Goal: Transaction & Acquisition: Purchase product/service

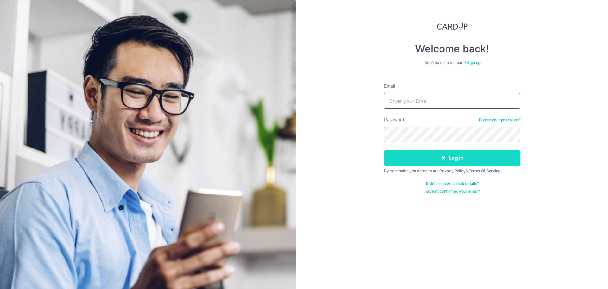
type input "cin.ren@yahoo.com.sg"
click at [433, 156] on button "Log in" at bounding box center [452, 158] width 136 height 16
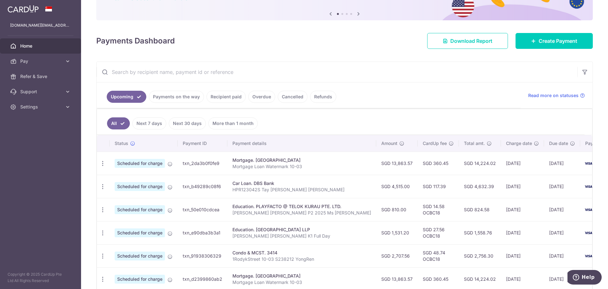
scroll to position [63, 0]
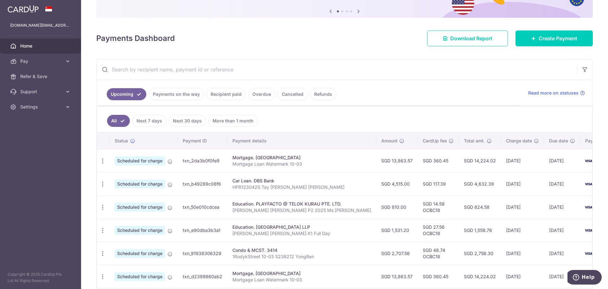
click at [283, 96] on link "Cancelled" at bounding box center [293, 94] width 30 height 12
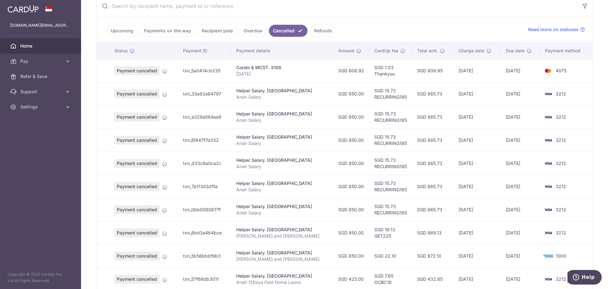
scroll to position [32, 0]
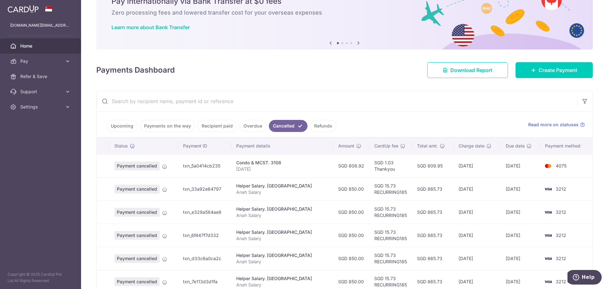
click at [146, 126] on link "Payments on the way" at bounding box center [167, 126] width 55 height 12
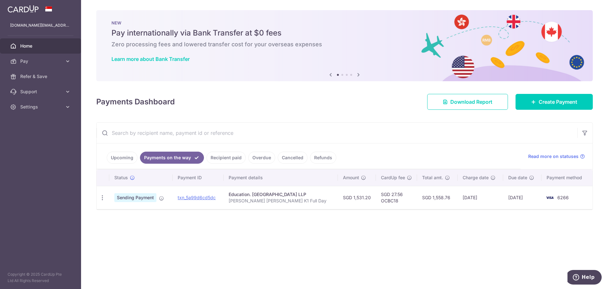
click at [123, 161] on link "Upcoming" at bounding box center [122, 157] width 31 height 12
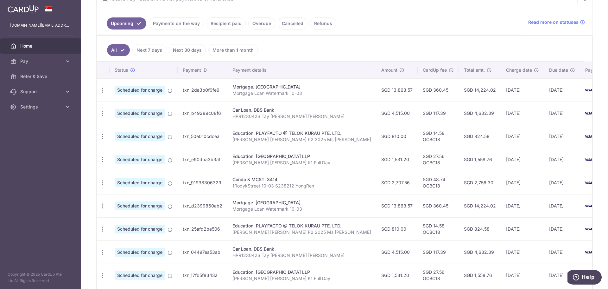
scroll to position [109, 0]
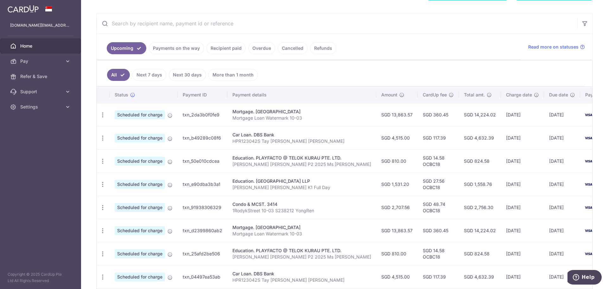
click at [234, 48] on link "Recipient paid" at bounding box center [226, 48] width 39 height 12
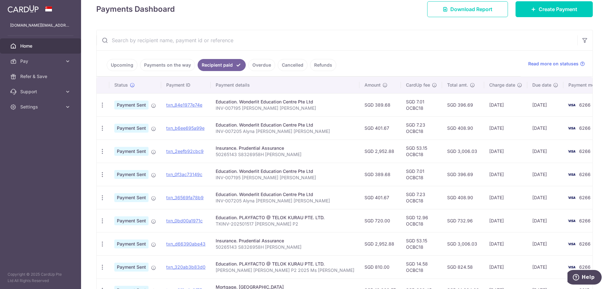
scroll to position [127, 0]
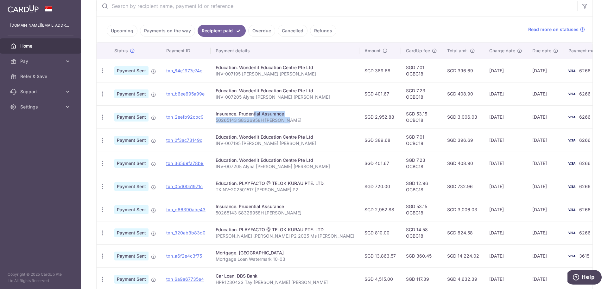
drag, startPoint x: 272, startPoint y: 118, endPoint x: 303, endPoint y: 118, distance: 31.4
click at [303, 118] on td "Insurance. Prudential Assurance 50265143 S8326958H Cindy Tay" at bounding box center [285, 116] width 149 height 23
click at [303, 118] on p "50265143 S8326958H Cindy Tay" at bounding box center [285, 120] width 139 height 6
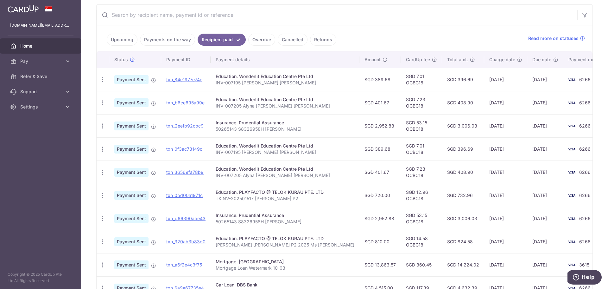
scroll to position [48, 0]
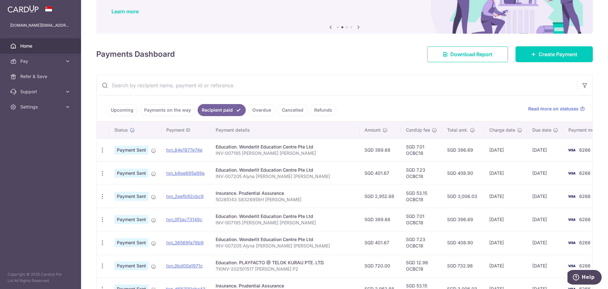
click at [267, 108] on link "Overdue" at bounding box center [261, 110] width 27 height 12
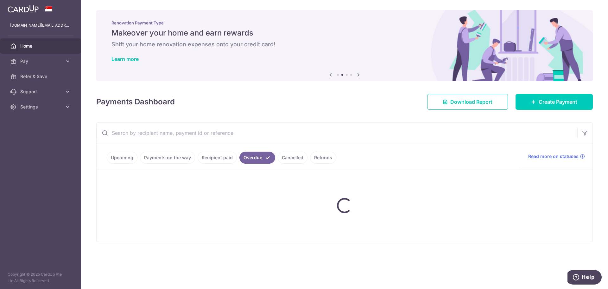
scroll to position [0, 0]
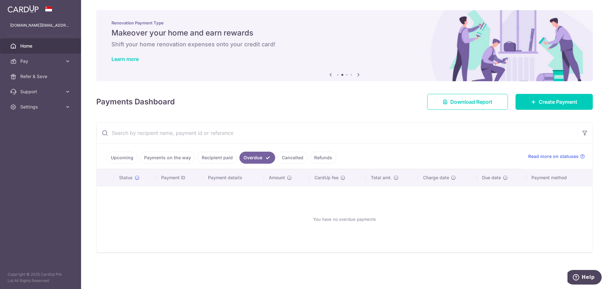
click at [129, 159] on link "Upcoming" at bounding box center [122, 157] width 31 height 12
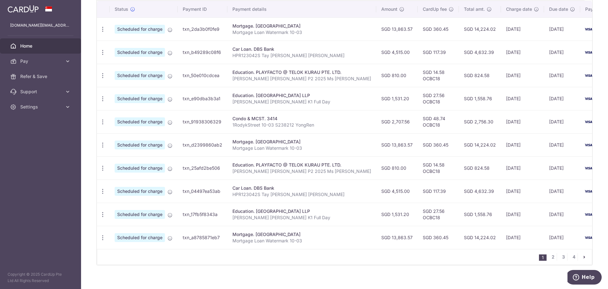
scroll to position [204, 0]
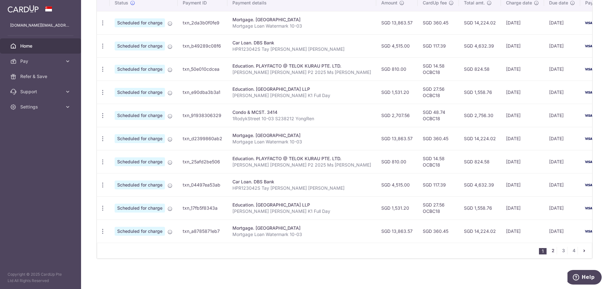
click at [549, 250] on link "2" at bounding box center [553, 250] width 8 height 8
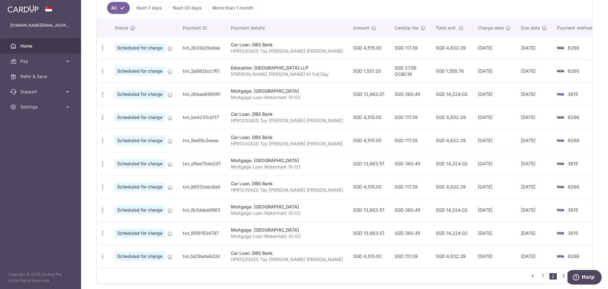
scroll to position [138, 0]
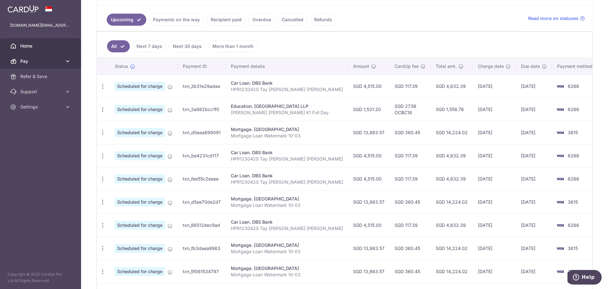
click at [60, 61] on span "Pay" at bounding box center [41, 61] width 42 height 6
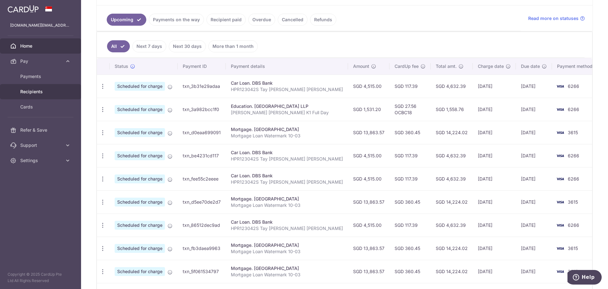
click at [40, 92] on span "Recipients" at bounding box center [41, 91] width 42 height 6
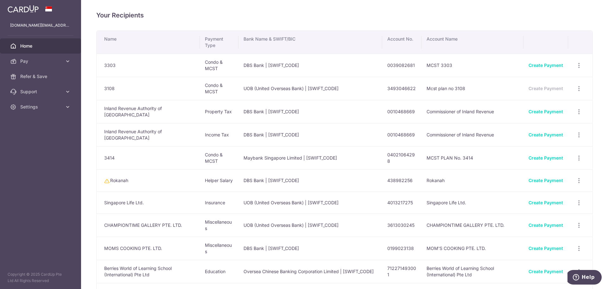
click at [24, 43] on span "Home" at bounding box center [41, 46] width 42 height 6
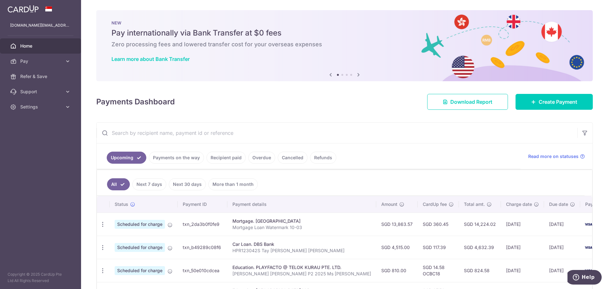
click at [230, 157] on link "Recipient paid" at bounding box center [226, 157] width 39 height 12
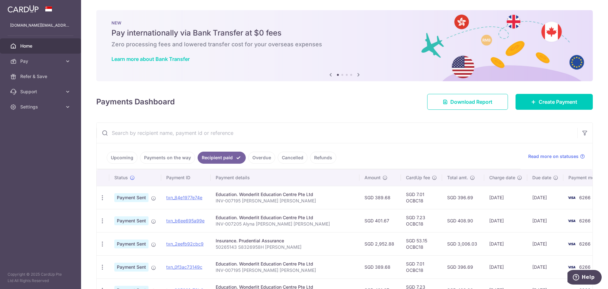
click at [260, 133] on input "text" at bounding box center [337, 133] width 481 height 20
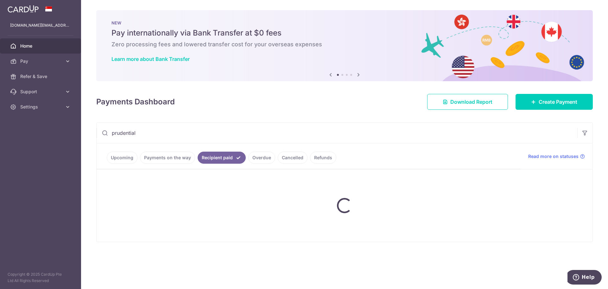
type input "prudential"
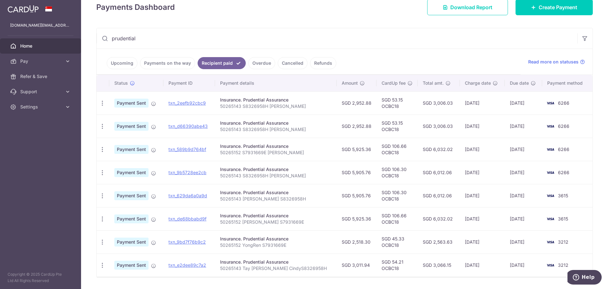
scroll to position [95, 0]
drag, startPoint x: 227, startPoint y: 152, endPoint x: 297, endPoint y: 152, distance: 69.7
click at [297, 152] on p "50265152 S7931669E YONG REN" at bounding box center [276, 152] width 112 height 6
copy p "50265152 S7931669E YONG REN"
click at [278, 152] on p "50265152 S7931669E YONG REN" at bounding box center [276, 152] width 112 height 6
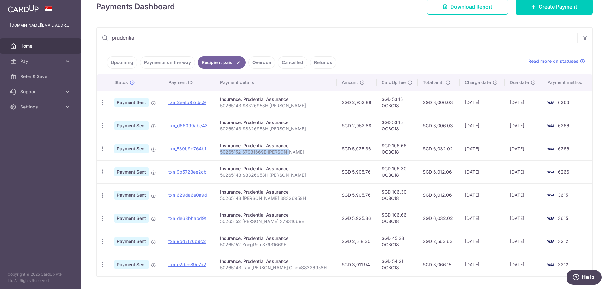
drag, startPoint x: 227, startPoint y: 151, endPoint x: 302, endPoint y: 154, distance: 74.8
click at [302, 154] on p "50265152 S7931669E [PERSON_NAME]" at bounding box center [276, 152] width 112 height 6
copy p "50265152 S7931669E [PERSON_NAME]"
click at [302, 154] on p "50265152 S7931669E [PERSON_NAME]" at bounding box center [276, 152] width 112 height 6
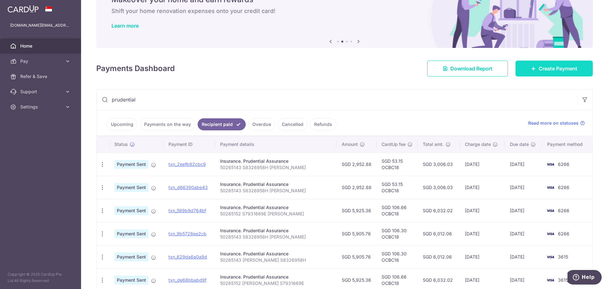
scroll to position [32, 0]
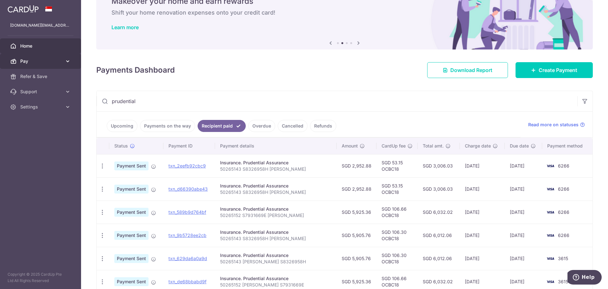
click at [65, 61] on icon at bounding box center [68, 61] width 6 height 6
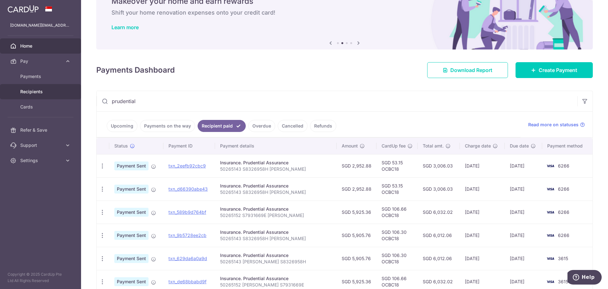
click at [34, 89] on span "Recipients" at bounding box center [41, 91] width 42 height 6
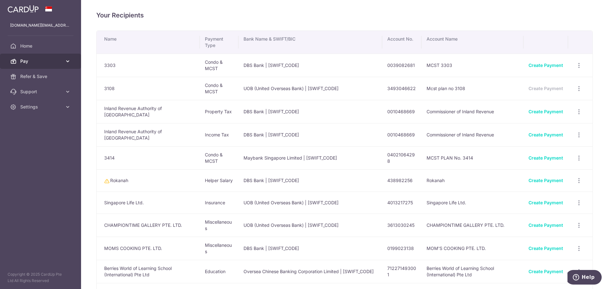
click at [66, 62] on icon at bounding box center [68, 61] width 6 height 6
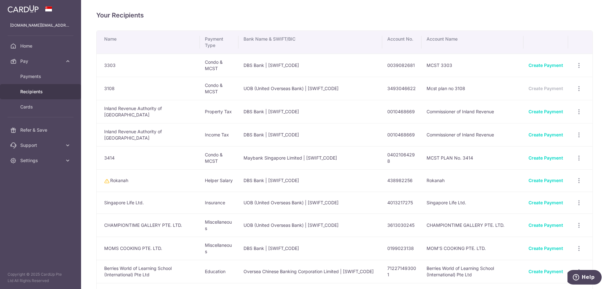
click at [35, 90] on span "Recipients" at bounding box center [41, 91] width 42 height 6
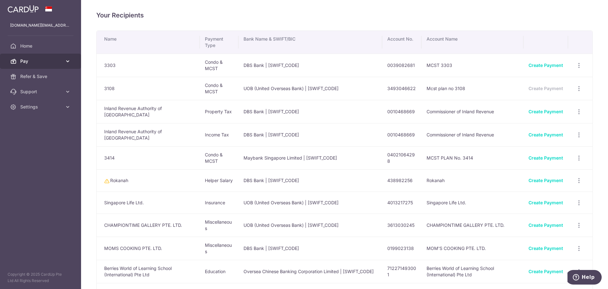
click at [55, 64] on span "Pay" at bounding box center [41, 61] width 42 height 6
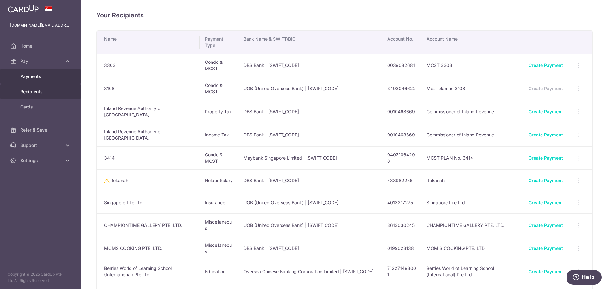
click at [41, 78] on span "Payments" at bounding box center [41, 76] width 42 height 6
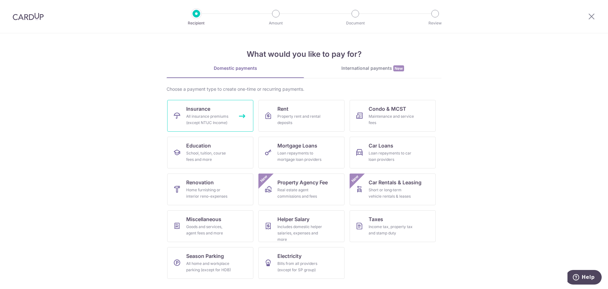
click at [216, 120] on div "All insurance premiums (except NTUC Income)" at bounding box center [209, 119] width 46 height 13
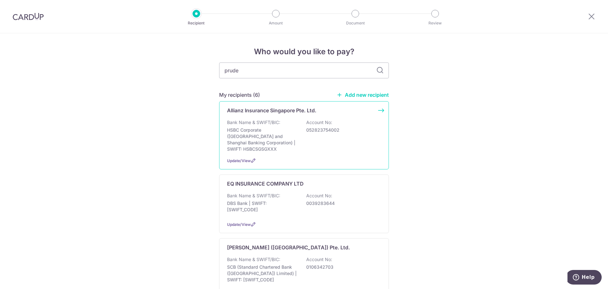
type input "[PERSON_NAME]"
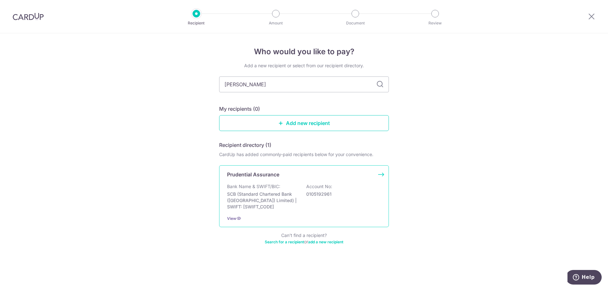
click at [380, 175] on div "Prudential Assurance Bank Name & SWIFT/BIC: SCB (Standard Chartered Bank (Singa…" at bounding box center [304, 196] width 170 height 62
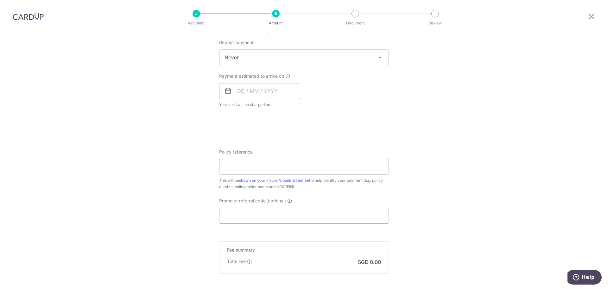
scroll to position [253, 0]
click at [265, 169] on input "Policy reference" at bounding box center [304, 165] width 170 height 16
paste input "50265152 S7931669E YONG REN"
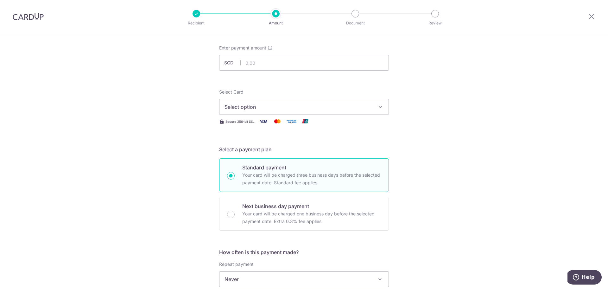
scroll to position [0, 0]
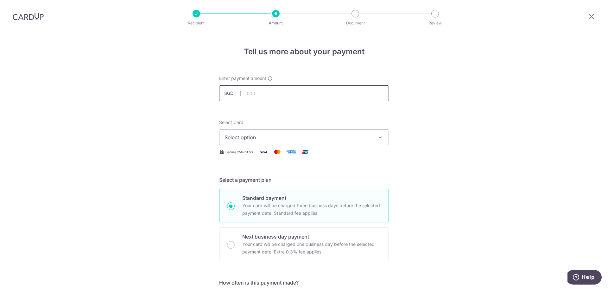
type input "50265152 S7931669E YONG REN"
click at [259, 91] on input "text" at bounding box center [304, 93] width 170 height 16
type input "5,925.36"
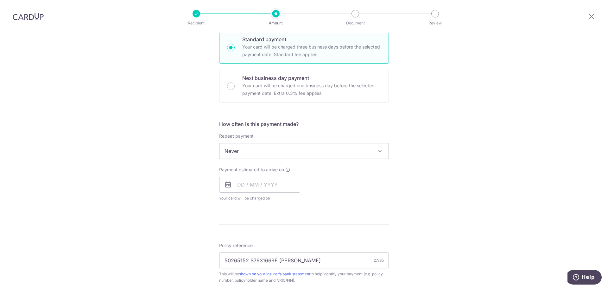
scroll to position [253, 0]
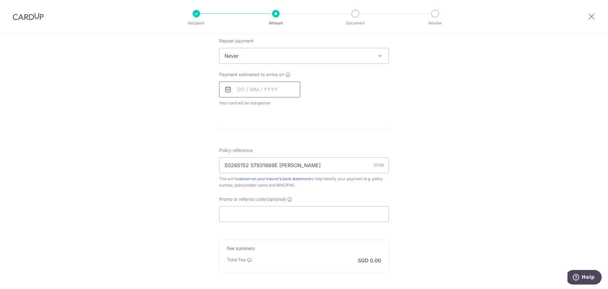
click at [257, 95] on input "text" at bounding box center [259, 89] width 81 height 16
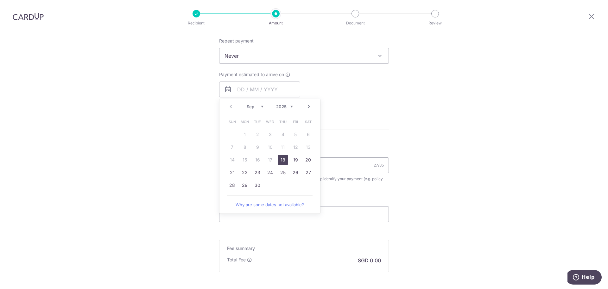
click at [279, 157] on link "18" at bounding box center [283, 160] width 10 height 10
type input "[DATE]"
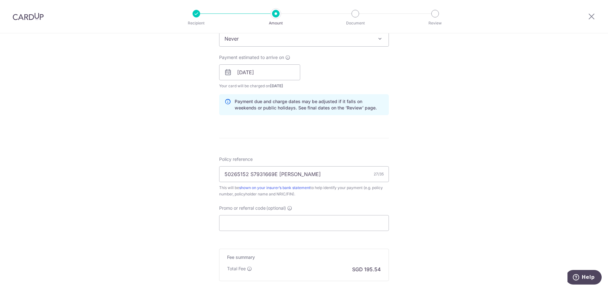
scroll to position [317, 0]
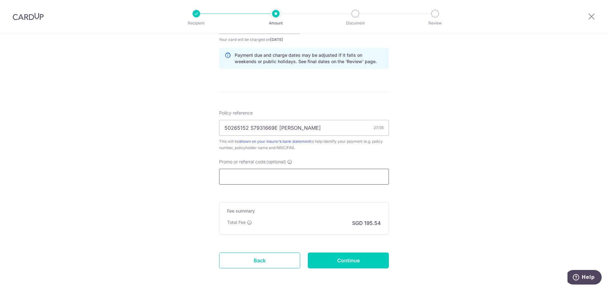
click at [264, 176] on input "Promo or referral code (optional)" at bounding box center [304, 177] width 170 height 16
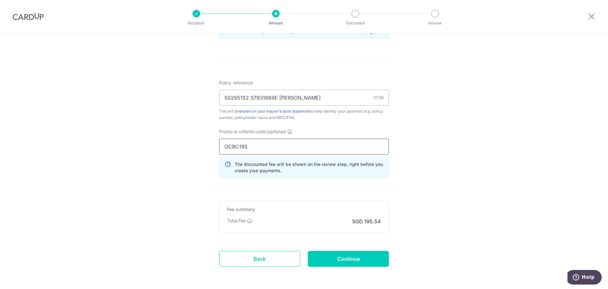
scroll to position [372, 0]
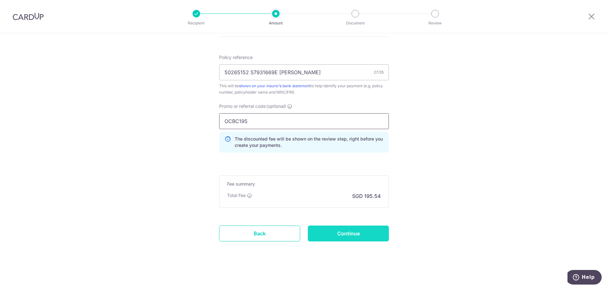
type input "OCBC195"
click at [349, 237] on input "Continue" at bounding box center [348, 233] width 81 height 16
type input "Create Schedule"
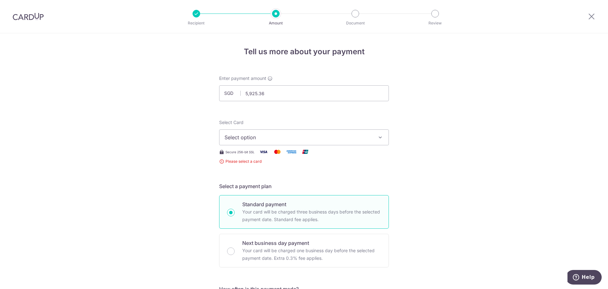
click at [337, 141] on button "Select option" at bounding box center [304, 137] width 170 height 16
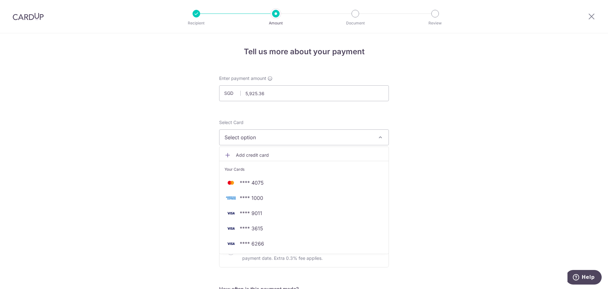
click at [267, 154] on span "Add credit card" at bounding box center [310, 155] width 148 height 6
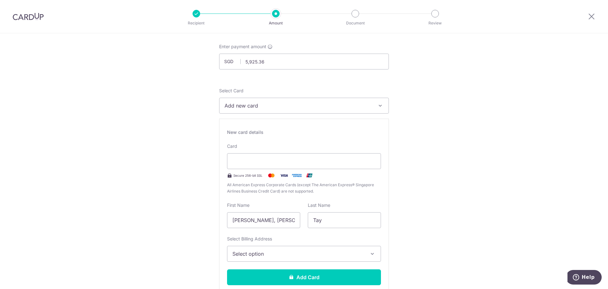
click at [385, 107] on button "Add new card" at bounding box center [304, 106] width 170 height 16
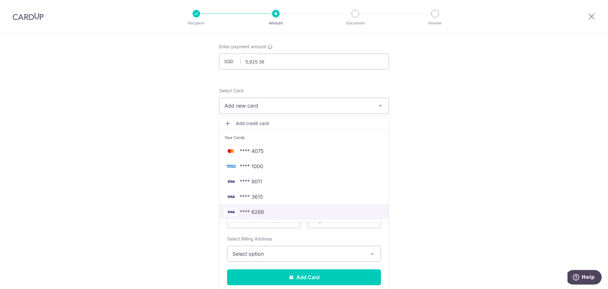
click at [262, 208] on span "**** 6266" at bounding box center [252, 212] width 24 height 8
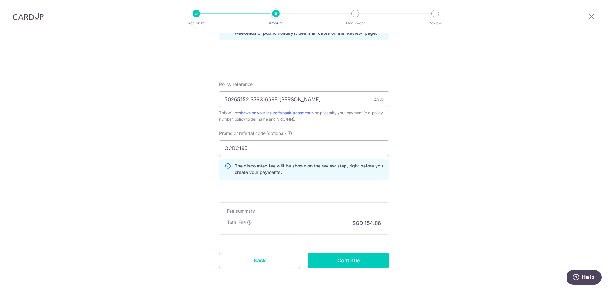
scroll to position [372, 0]
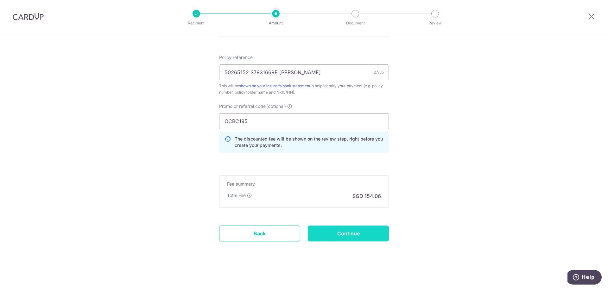
click at [352, 233] on input "Continue" at bounding box center [348, 233] width 81 height 16
type input "Create Schedule"
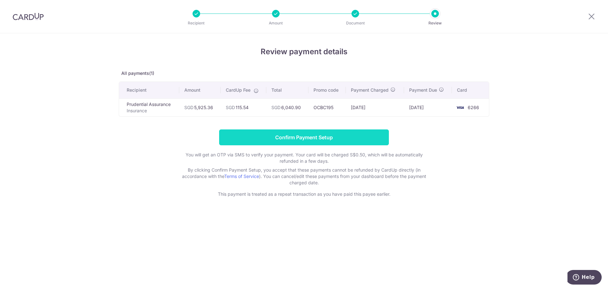
click at [299, 136] on input "Confirm Payment Setup" at bounding box center [304, 137] width 170 height 16
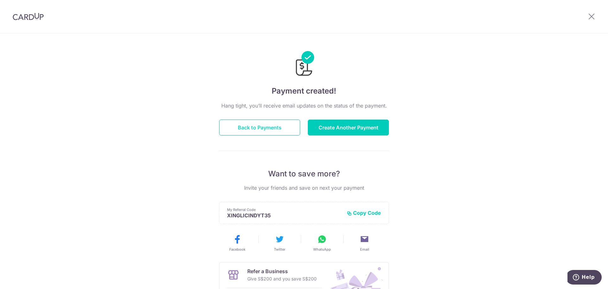
click at [273, 129] on button "Back to Payments" at bounding box center [259, 127] width 81 height 16
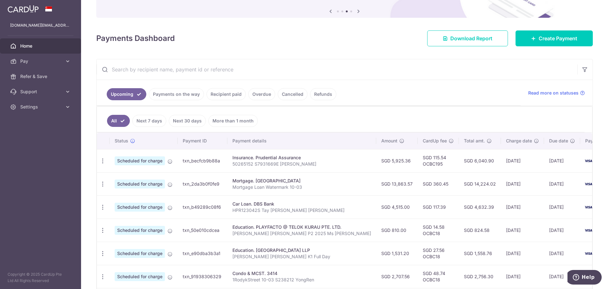
scroll to position [127, 0]
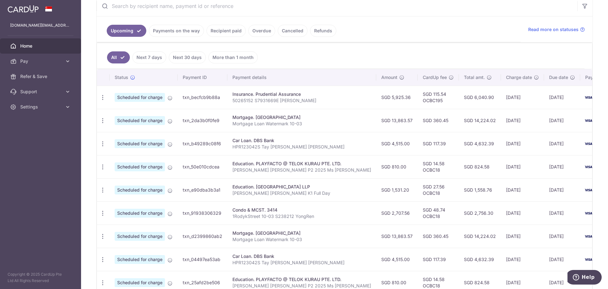
drag, startPoint x: 308, startPoint y: 168, endPoint x: 451, endPoint y: 172, distance: 142.9
click at [451, 172] on tr "Update payment Cancel payment Scheduled for charge txn_50e010cdcea Education. P…" at bounding box center [363, 166] width 532 height 23
click at [459, 172] on td "SGD 824.58" at bounding box center [480, 166] width 42 height 23
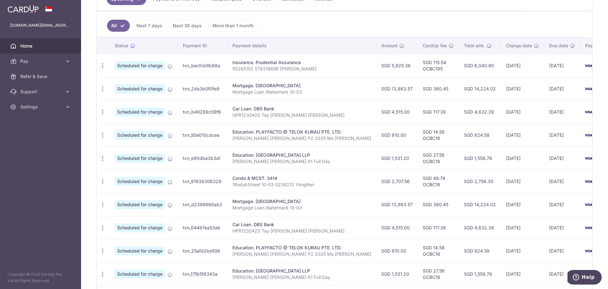
drag, startPoint x: 278, startPoint y: 158, endPoint x: 381, endPoint y: 161, distance: 102.4
click at [381, 161] on tr "Update payment Cancel payment Scheduled for charge txn_e90dba3b3a1 Education. B…" at bounding box center [363, 157] width 532 height 23
click at [381, 161] on td "SGD 1,531.20" at bounding box center [397, 157] width 42 height 23
drag, startPoint x: 504, startPoint y: 160, endPoint x: 247, endPoint y: 157, distance: 256.3
click at [248, 159] on tr "Update payment Cancel payment Scheduled for charge txn_e90dba3b3a1 Education. B…" at bounding box center [363, 157] width 532 height 23
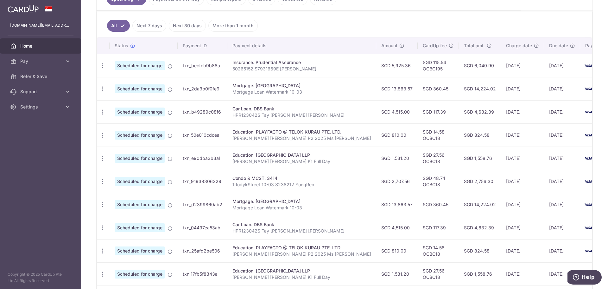
click at [247, 157] on div "Education. [GEOGRAPHIC_DATA] LLP" at bounding box center [302, 155] width 139 height 6
drag, startPoint x: 297, startPoint y: 150, endPoint x: 487, endPoint y: 157, distance: 189.9
click at [487, 157] on tr "Update payment Cancel payment Scheduled for charge txn_e90dba3b3a1 Education. B…" at bounding box center [363, 157] width 532 height 23
click at [501, 157] on td "[DATE]" at bounding box center [522, 157] width 43 height 23
drag, startPoint x: 239, startPoint y: 178, endPoint x: 482, endPoint y: 188, distance: 242.6
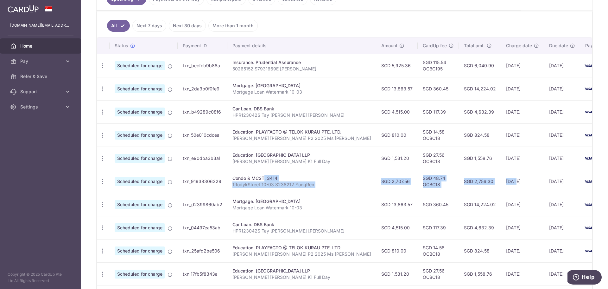
click at [482, 188] on tr "Update payment Cancel payment Scheduled for charge txn_91938306329 Condo & MCST…" at bounding box center [363, 180] width 532 height 23
click at [501, 188] on td "[DATE]" at bounding box center [522, 180] width 43 height 23
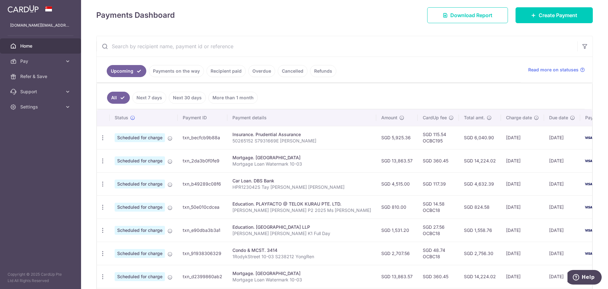
scroll to position [0, 0]
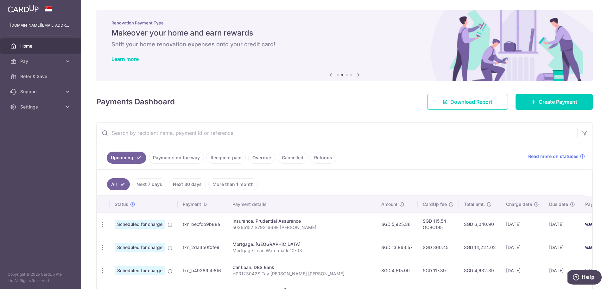
click at [173, 156] on link "Payments on the way" at bounding box center [176, 157] width 55 height 12
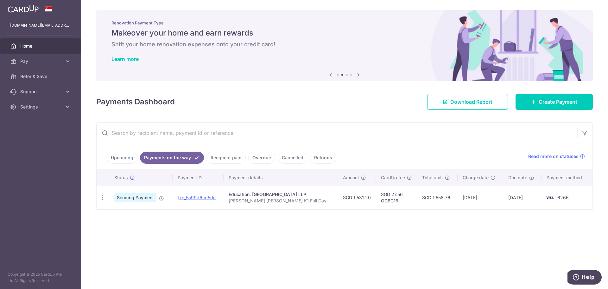
click at [230, 161] on link "Recipient paid" at bounding box center [226, 157] width 39 height 12
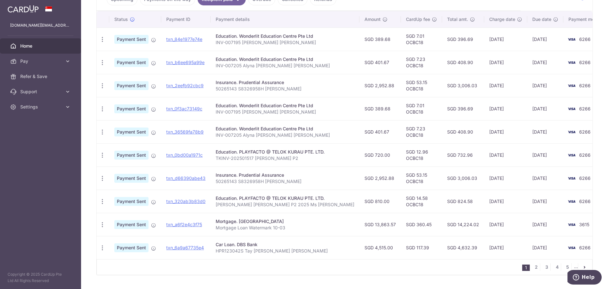
scroll to position [158, 0]
drag, startPoint x: 271, startPoint y: 179, endPoint x: 494, endPoint y: 178, distance: 223.4
click at [494, 178] on tr "PDF Receipt Payment Sent txn_d66390abe43 Insurance. Prudential Assurance 502651…" at bounding box center [354, 177] width 515 height 23
drag, startPoint x: 259, startPoint y: 83, endPoint x: 375, endPoint y: 90, distance: 117.1
click at [375, 90] on tr "PDF Receipt Payment Sent txn_2eefb92cbc9 Insurance. Prudential Assurance 502651…" at bounding box center [354, 84] width 515 height 23
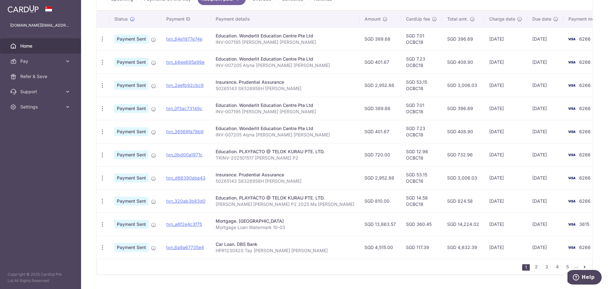
click at [375, 90] on td "SGD 2,952.88" at bounding box center [381, 84] width 42 height 23
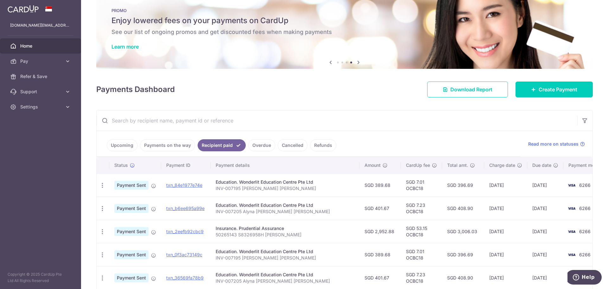
scroll to position [0, 0]
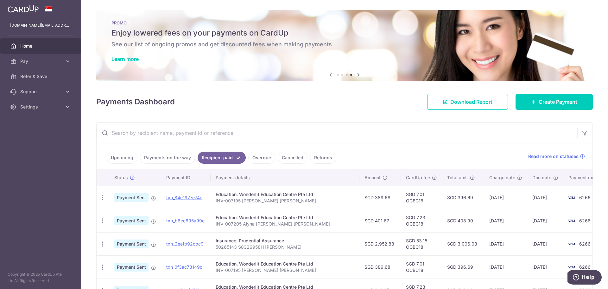
click at [39, 45] on span "Home" at bounding box center [41, 46] width 42 height 6
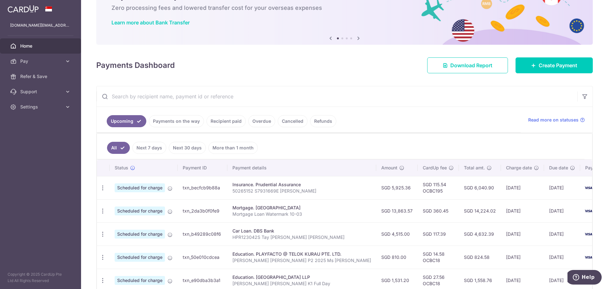
scroll to position [95, 0]
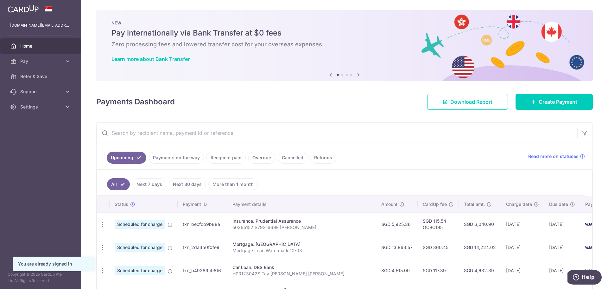
click at [257, 132] on input "text" at bounding box center [337, 133] width 481 height 20
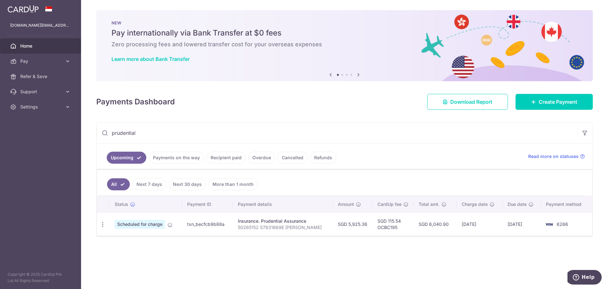
type input "prudential"
click at [234, 157] on link "Recipient paid" at bounding box center [226, 157] width 39 height 12
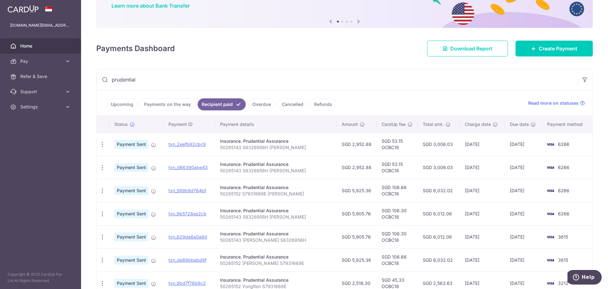
scroll to position [63, 0]
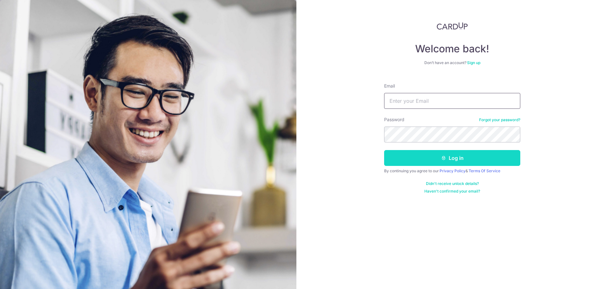
type input "[DOMAIN_NAME][EMAIL_ADDRESS][DOMAIN_NAME]"
click at [454, 164] on button "Log in" at bounding box center [452, 158] width 136 height 16
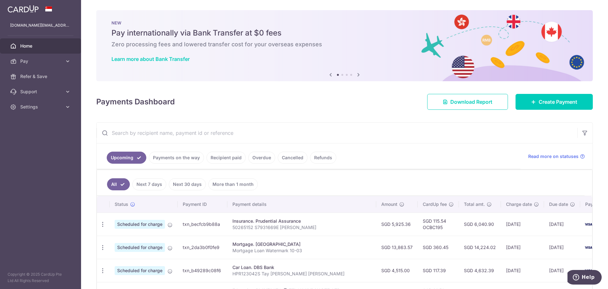
click at [197, 133] on input "text" at bounding box center [337, 133] width 481 height 20
click at [233, 157] on link "Recipient paid" at bounding box center [226, 157] width 39 height 12
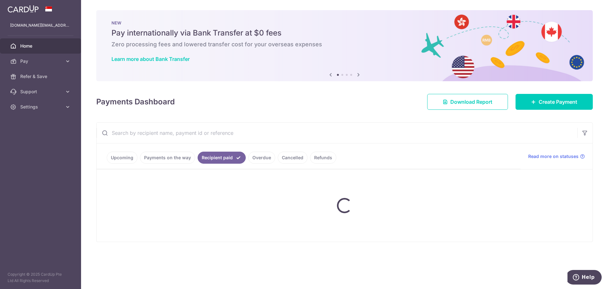
drag, startPoint x: 180, startPoint y: 128, endPoint x: 187, endPoint y: 126, distance: 6.8
click at [180, 128] on input "text" at bounding box center [337, 133] width 481 height 20
type input "manulife"
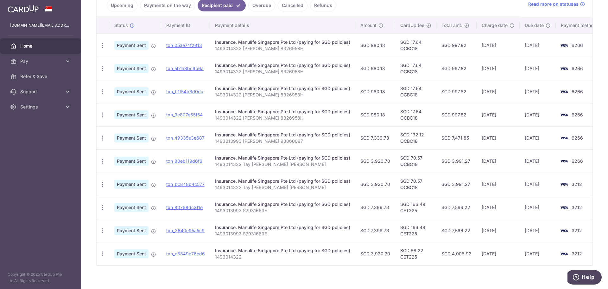
scroll to position [158, 0]
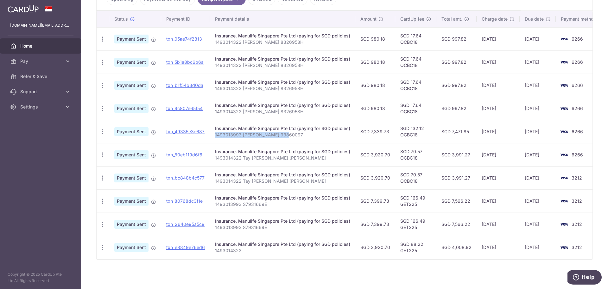
drag, startPoint x: 214, startPoint y: 135, endPoint x: 286, endPoint y: 137, distance: 72.6
click at [286, 137] on td "Insurance. Manulife Singapore Pte Ltd (paying for SGD policies) 1493013993 [PER…" at bounding box center [282, 131] width 145 height 23
copy p "1493013993 [PERSON_NAME] 93860097"
click at [344, 141] on td "Insurance. Manulife Singapore Pte Ltd (paying for SGD policies) 1493013993 [PER…" at bounding box center [282, 131] width 145 height 23
drag, startPoint x: 215, startPoint y: 135, endPoint x: 288, endPoint y: 137, distance: 73.5
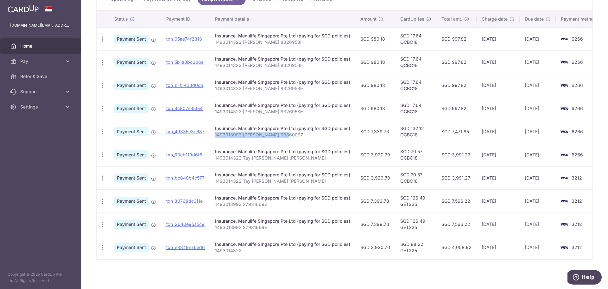
click at [287, 136] on p "1493013993 Yong Ren 93860097" at bounding box center [282, 134] width 135 height 6
copy p "1493013993 Yong Ren 93860097"
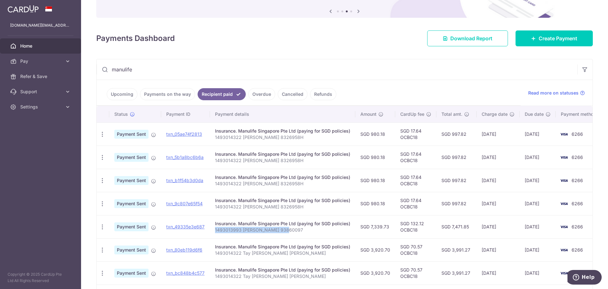
scroll to position [0, 0]
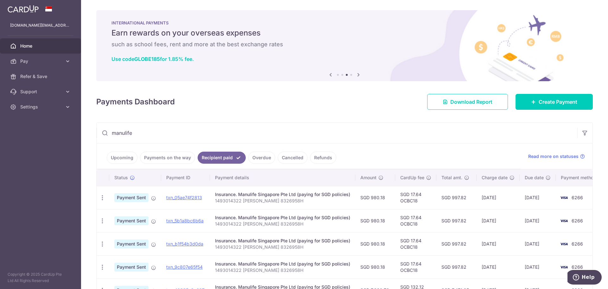
click at [130, 156] on link "Upcoming" at bounding box center [122, 157] width 31 height 12
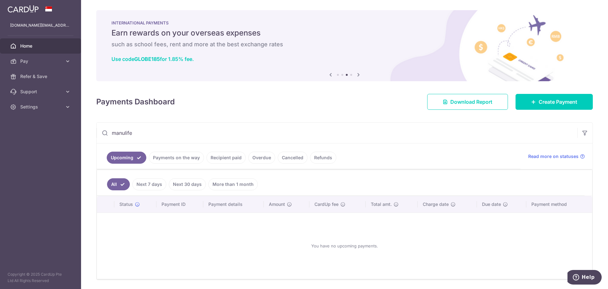
click at [216, 142] on input "manulife" at bounding box center [337, 133] width 481 height 20
click at [545, 103] on span "Create Payment" at bounding box center [558, 102] width 39 height 8
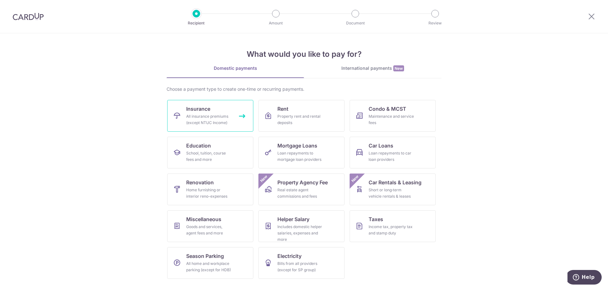
click at [233, 114] on link "Insurance All insurance premiums (except NTUC Income)" at bounding box center [210, 116] width 86 height 32
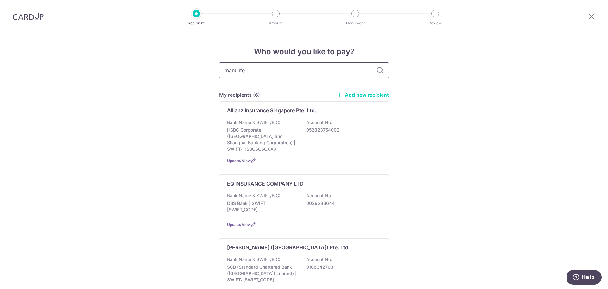
type input "manulife"
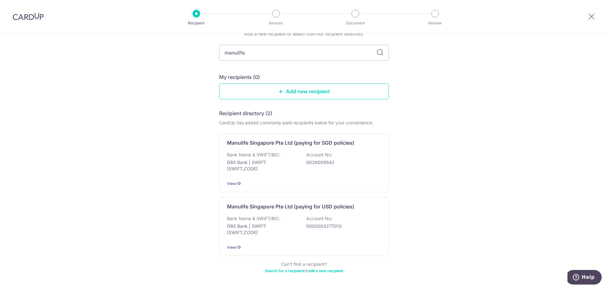
scroll to position [54, 0]
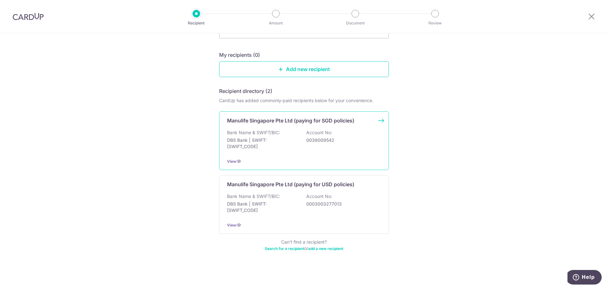
click at [373, 122] on div "Manulife Singapore Pte Ltd (paying for SGD policies)" at bounding box center [304, 121] width 154 height 8
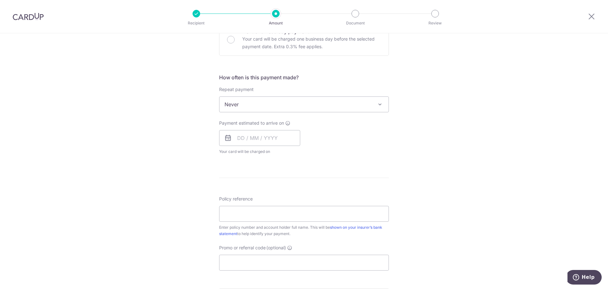
scroll to position [253, 0]
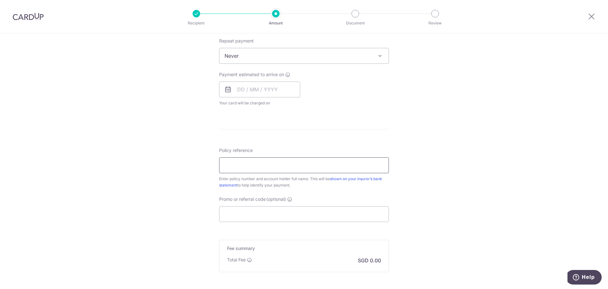
click at [254, 169] on input "Policy reference" at bounding box center [304, 165] width 170 height 16
paste input "1493013993 [PERSON_NAME] 93860097"
type input "1493013993 [PERSON_NAME] 93860097"
click at [195, 175] on div "Tell us more about your payment Enter payment amount SGD Select Card Select opt…" at bounding box center [304, 66] width 608 height 573
click at [283, 212] on input "Promo or referral code (optional)" at bounding box center [304, 214] width 170 height 16
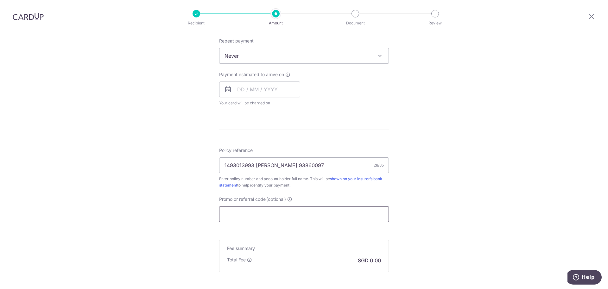
type input "K"
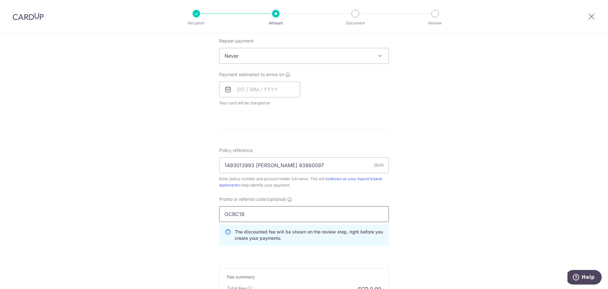
type input "OCBC18"
drag, startPoint x: 141, startPoint y: 202, endPoint x: 157, endPoint y: 198, distance: 16.9
click at [141, 202] on div "Tell us more about your payment Enter payment amount SGD Select Card Select opt…" at bounding box center [304, 81] width 608 height 602
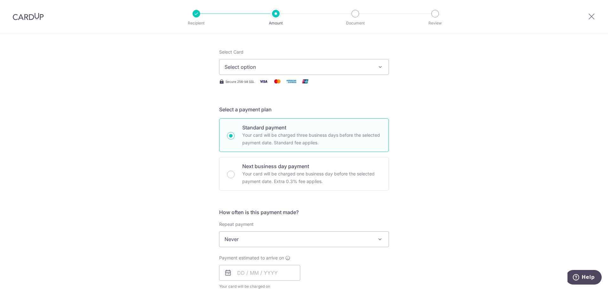
scroll to position [127, 0]
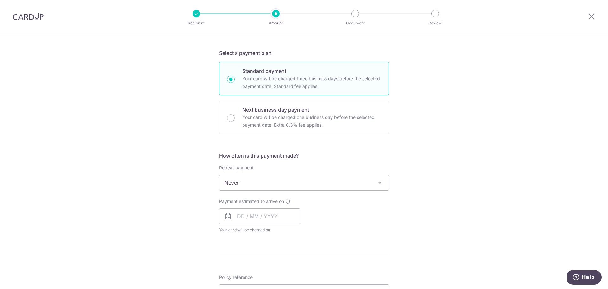
click at [305, 182] on span "Never" at bounding box center [304, 182] width 169 height 15
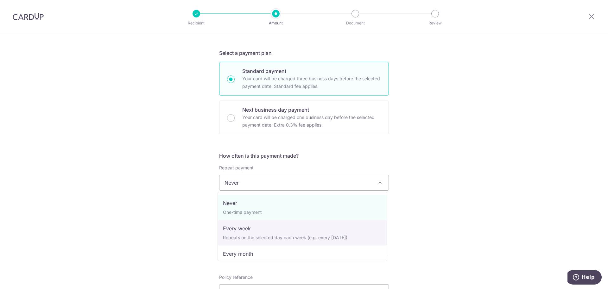
select select "2"
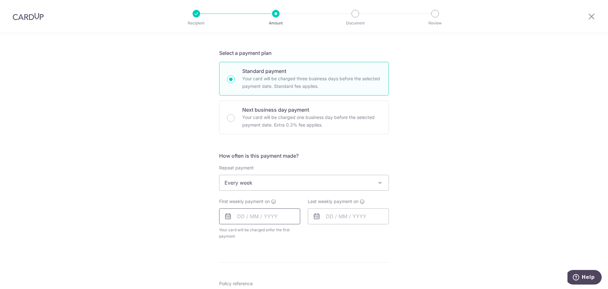
click at [267, 216] on input "text" at bounding box center [259, 216] width 81 height 16
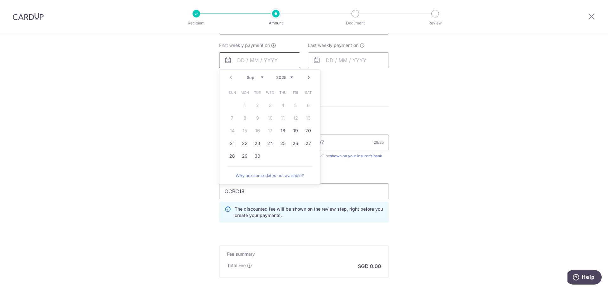
scroll to position [285, 0]
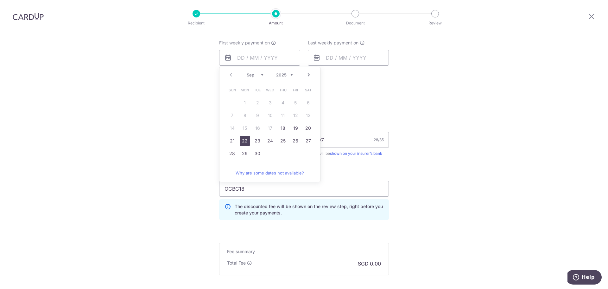
click at [243, 141] on link "22" at bounding box center [245, 141] width 10 height 10
type input "[DATE]"
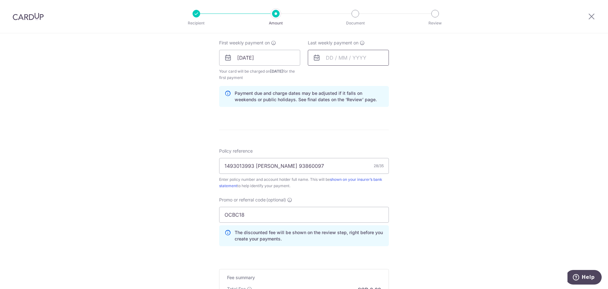
click at [328, 57] on input "text" at bounding box center [348, 58] width 81 height 16
click at [345, 152] on link "30" at bounding box center [346, 153] width 10 height 10
type input "[DATE]"
click at [489, 150] on div "Tell us more about your payment Enter payment amount SGD Select Card Select opt…" at bounding box center [304, 65] width 608 height 634
click at [279, 53] on input "[DATE]" at bounding box center [259, 58] width 81 height 16
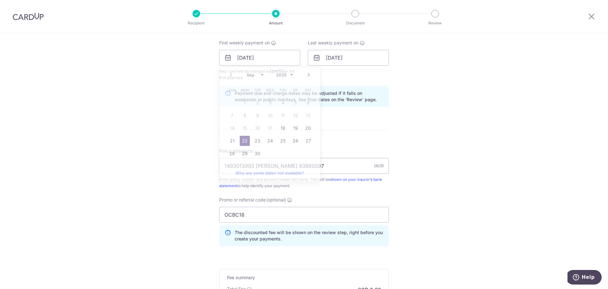
click at [456, 66] on div "Tell us more about your payment Enter payment amount SGD Select Card Select opt…" at bounding box center [304, 65] width 608 height 634
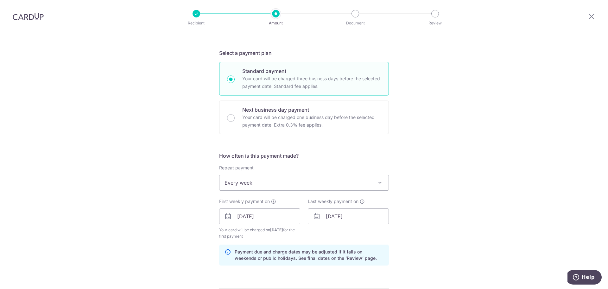
scroll to position [0, 0]
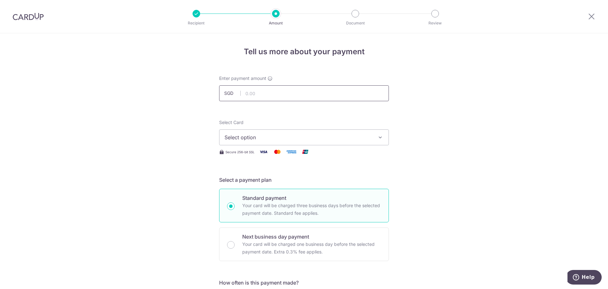
click at [283, 100] on input "text" at bounding box center [304, 93] width 170 height 16
type input "3,699.87"
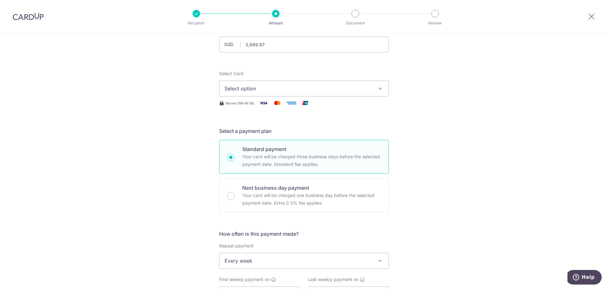
scroll to position [95, 0]
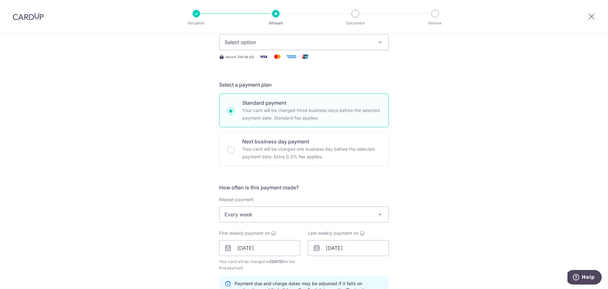
click at [294, 44] on span "Select option" at bounding box center [299, 42] width 148 height 8
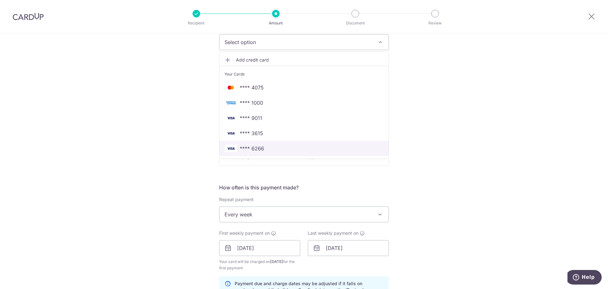
click at [259, 142] on link "**** 6266" at bounding box center [304, 148] width 169 height 15
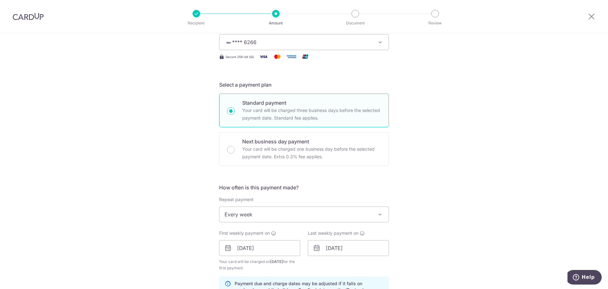
click at [199, 147] on div "Tell us more about your payment Enter payment amount SGD 3,699.87 3699.87 Selec…" at bounding box center [304, 255] width 608 height 634
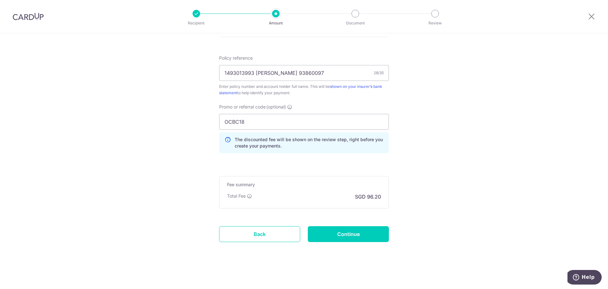
scroll to position [379, 0]
click at [371, 233] on input "Continue" at bounding box center [348, 233] width 81 height 16
type input "Create Schedule"
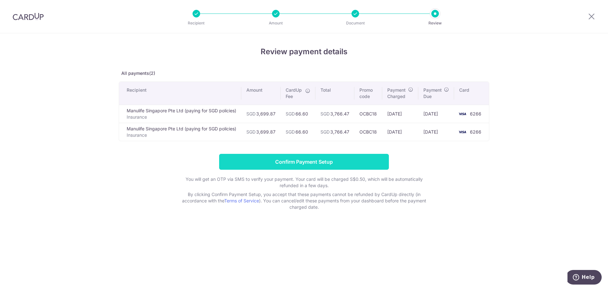
click at [352, 159] on input "Confirm Payment Setup" at bounding box center [304, 162] width 170 height 16
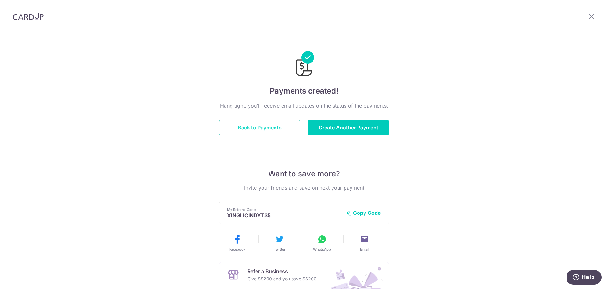
click at [270, 122] on button "Back to Payments" at bounding box center [259, 127] width 81 height 16
